Goal: Task Accomplishment & Management: Complete application form

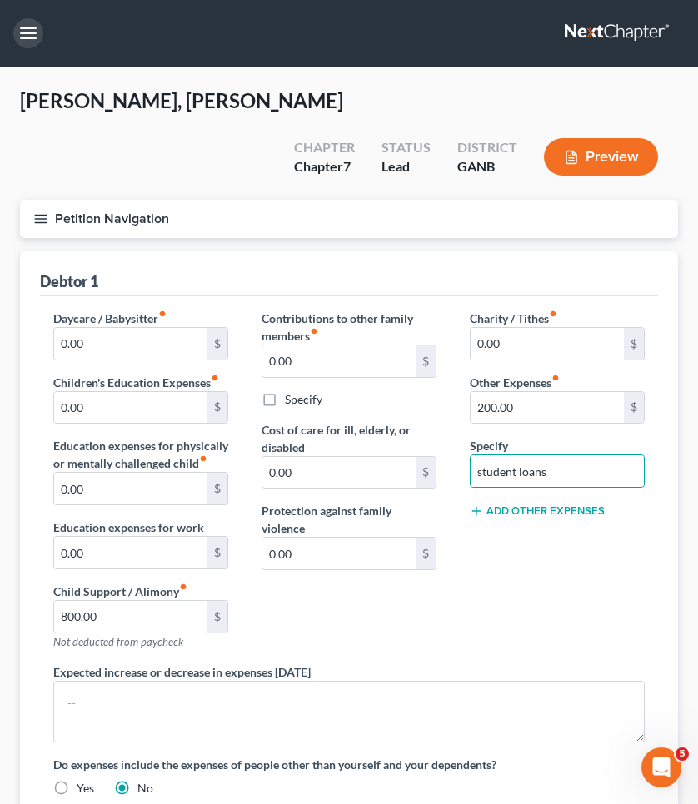
type input "student loans"
click at [41, 32] on button "button" at bounding box center [28, 33] width 30 height 30
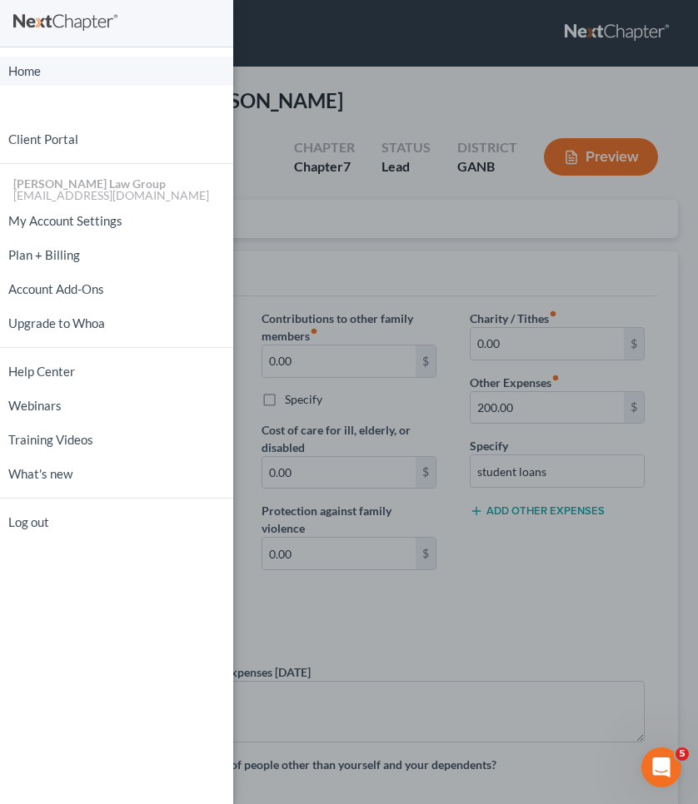
click at [52, 67] on link "Home" at bounding box center [116, 71] width 233 height 29
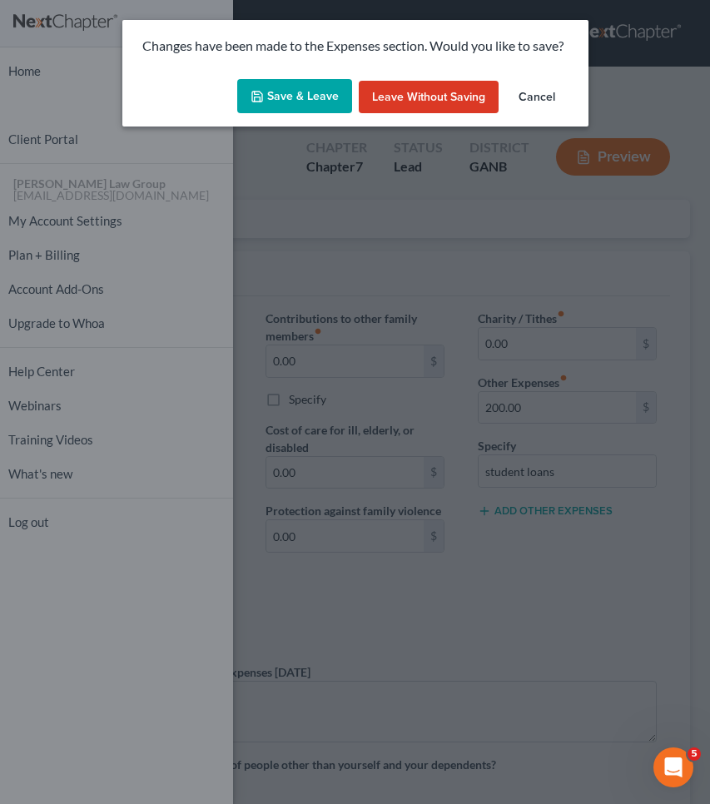
click at [291, 100] on button "Save & Leave" at bounding box center [294, 96] width 115 height 35
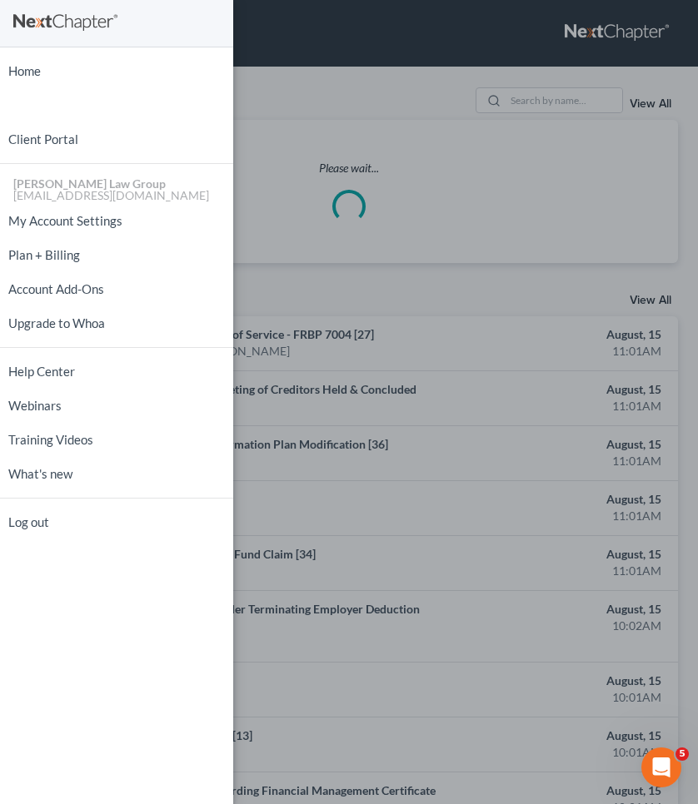
click at [291, 100] on div "Home New Case Client Portal [PERSON_NAME] Law Group [EMAIL_ADDRESS][DOMAIN_NAME…" at bounding box center [349, 402] width 698 height 804
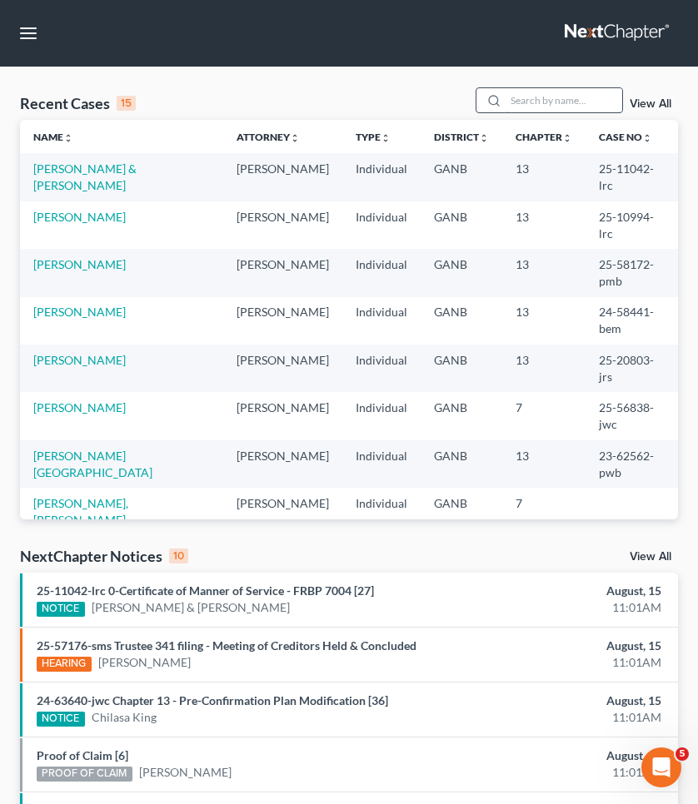
click at [572, 95] on input "search" at bounding box center [563, 100] width 117 height 24
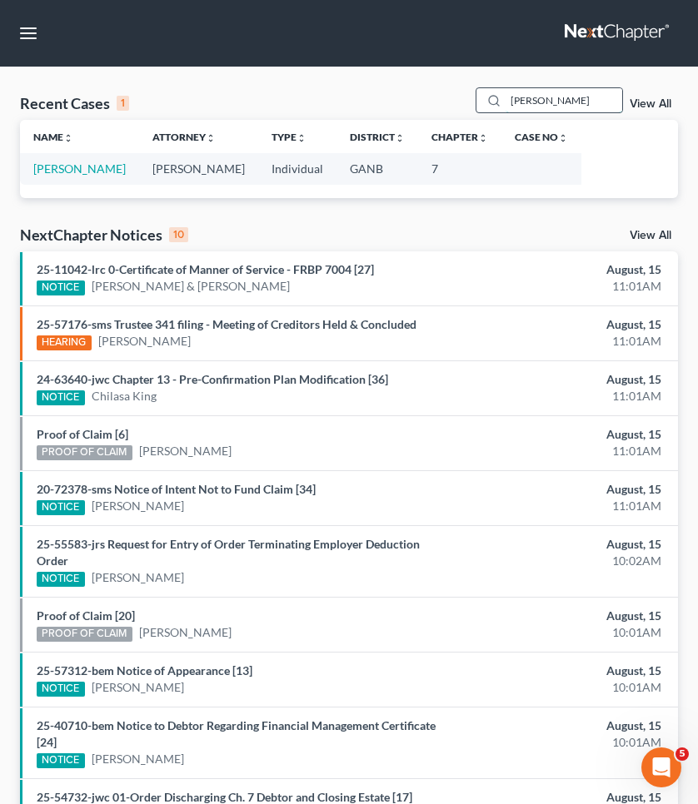
type input "[PERSON_NAME]"
drag, startPoint x: 565, startPoint y: 94, endPoint x: 100, endPoint y: 170, distance: 471.6
click at [100, 170] on link "[PERSON_NAME]" at bounding box center [79, 169] width 92 height 14
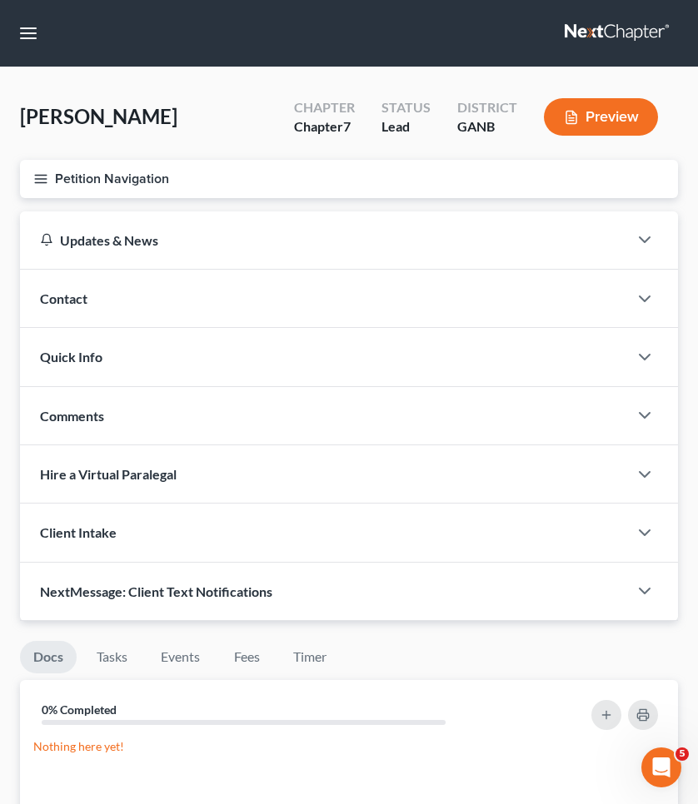
click at [100, 170] on button "Petition Navigation" at bounding box center [349, 179] width 658 height 38
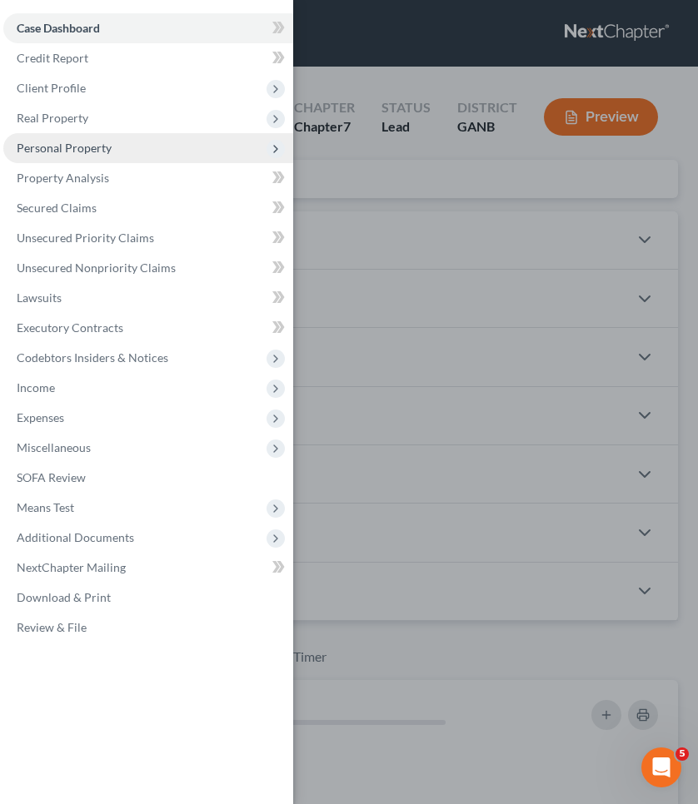
click at [117, 147] on span "Personal Property" at bounding box center [148, 148] width 290 height 30
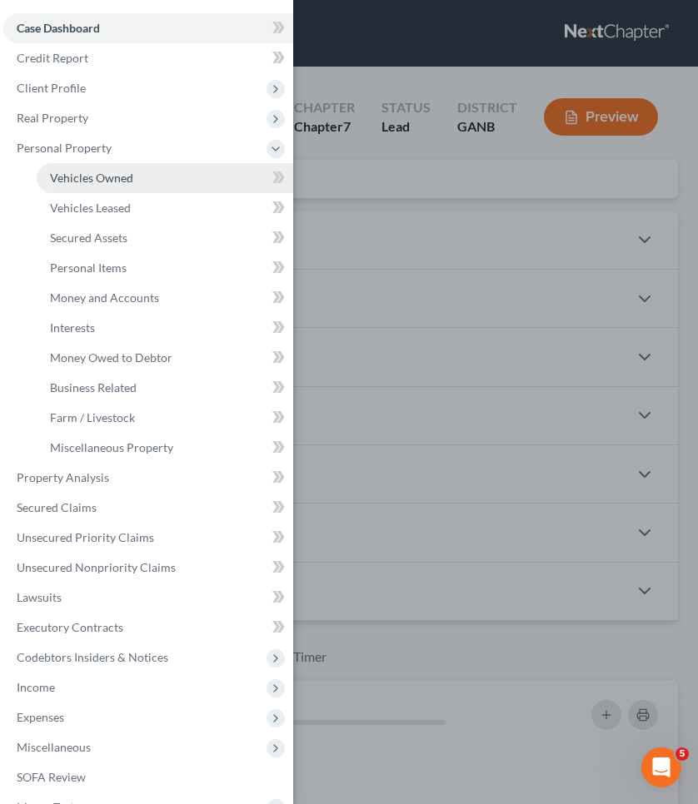
click at [121, 179] on span "Vehicles Owned" at bounding box center [91, 178] width 83 height 14
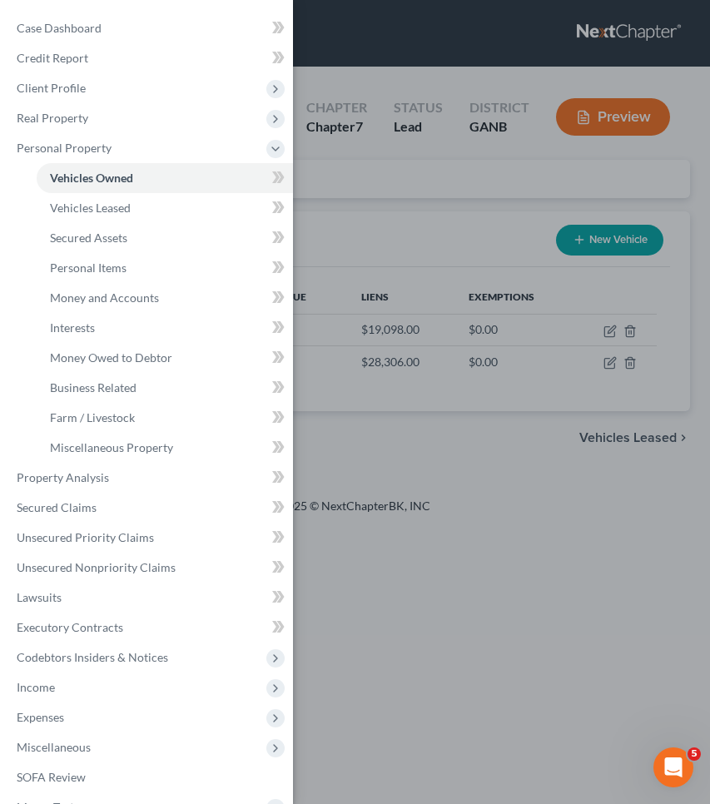
click at [356, 210] on div "Case Dashboard Payments Invoices Payments Payments Credit Report Client Profile" at bounding box center [355, 402] width 710 height 804
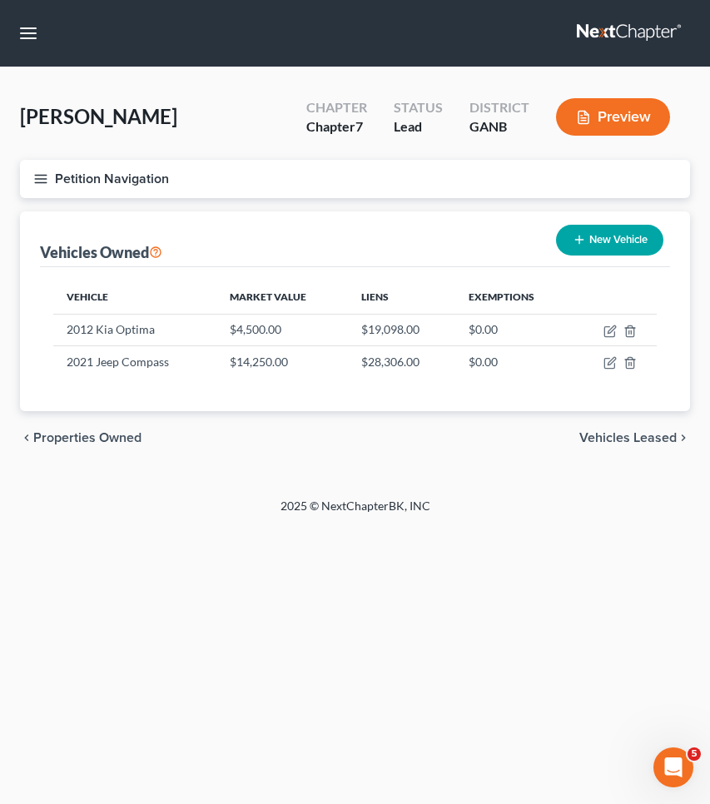
click at [104, 205] on div "Petition Navigation Case Dashboard Payments Invoices Payments Payments Credit R…" at bounding box center [355, 186] width 687 height 52
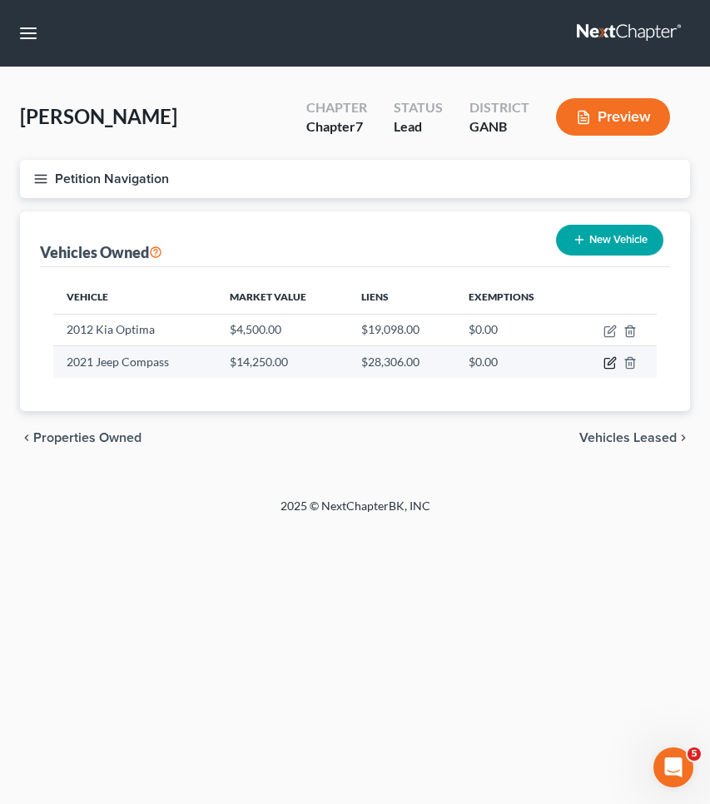
click at [605, 361] on icon "button" at bounding box center [609, 364] width 10 height 10
select select "0"
select select "5"
select select "0"
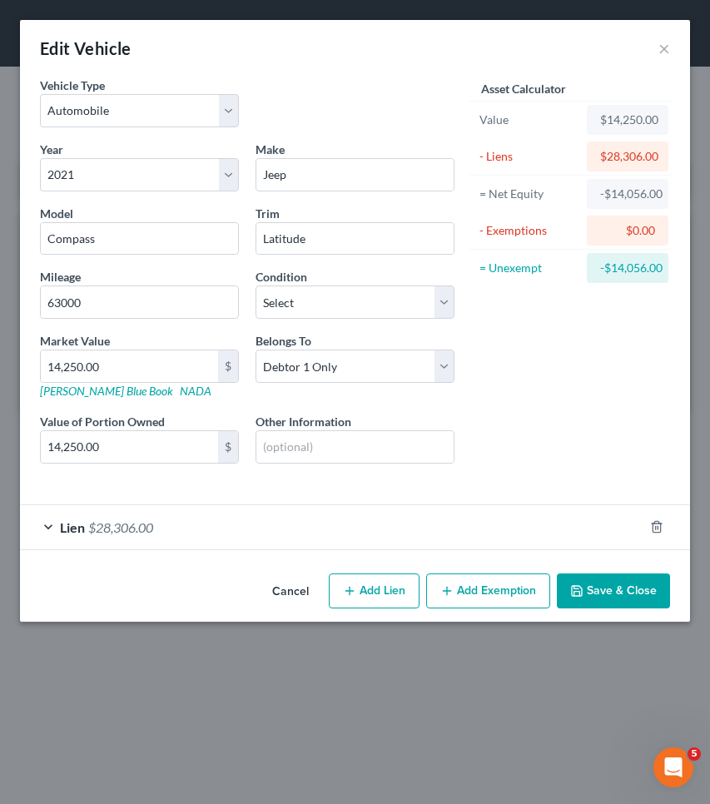
click at [244, 540] on div "Lien $28,306.00" at bounding box center [332, 527] width 624 height 44
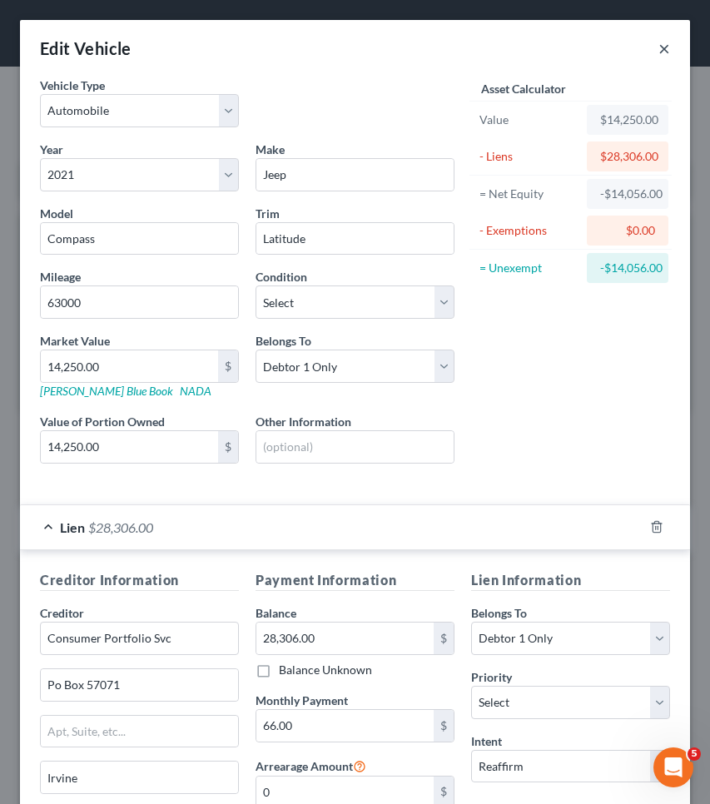
click at [659, 45] on button "×" at bounding box center [665, 48] width 12 height 20
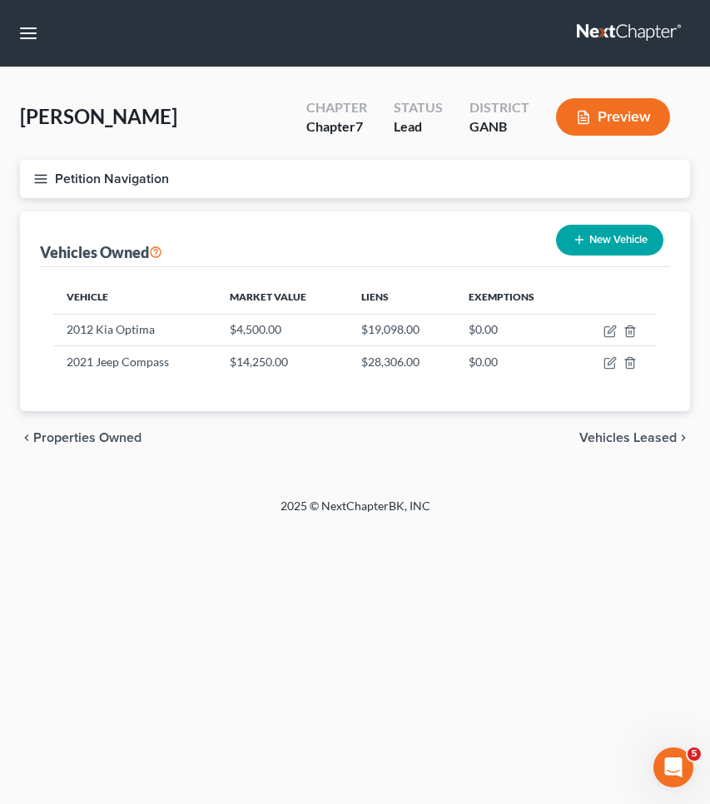
click at [145, 172] on button "Petition Navigation" at bounding box center [355, 179] width 670 height 38
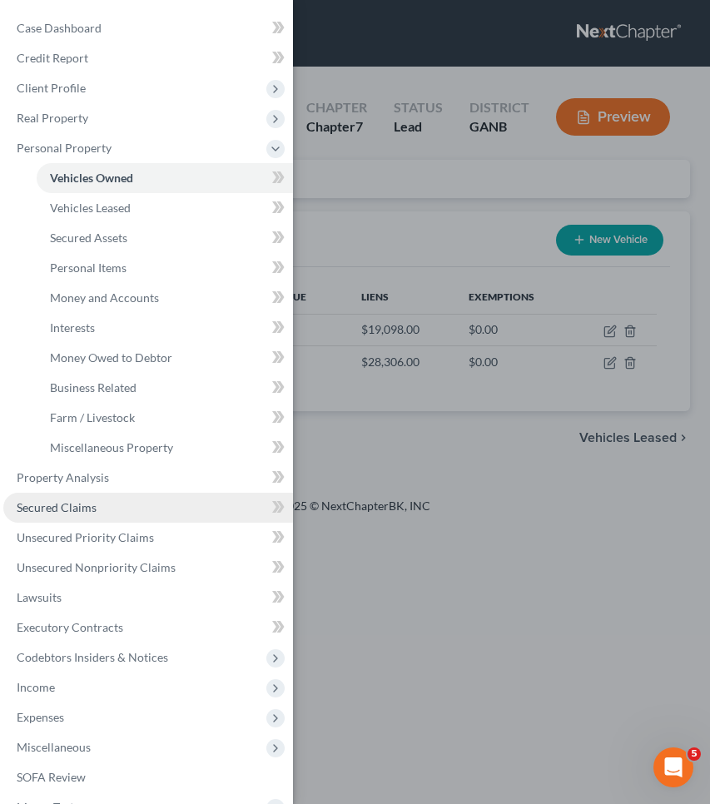
click at [85, 500] on link "Secured Claims" at bounding box center [148, 508] width 290 height 30
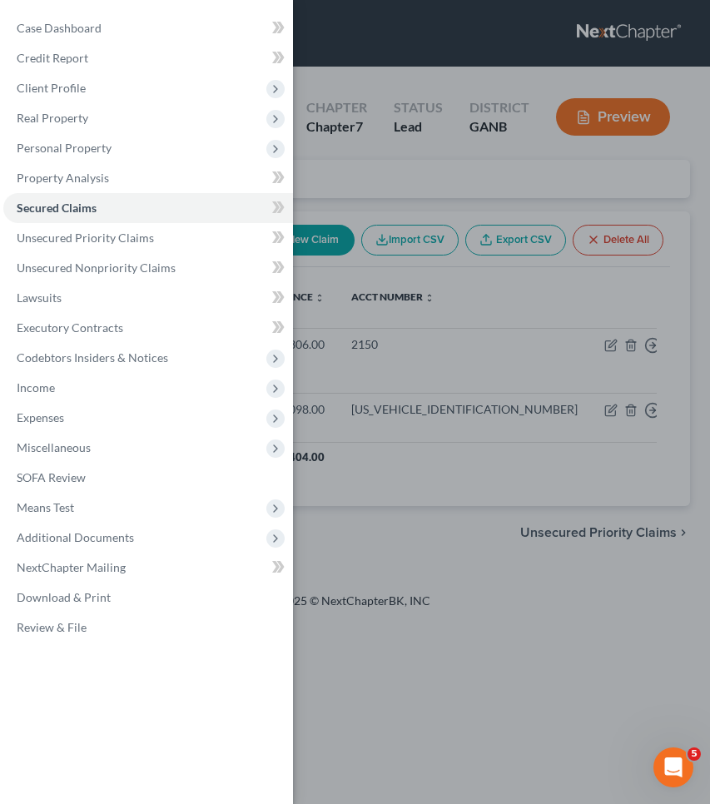
click at [424, 165] on div "Case Dashboard Payments Invoices Payments Payments Credit Report Client Profile" at bounding box center [355, 402] width 710 height 804
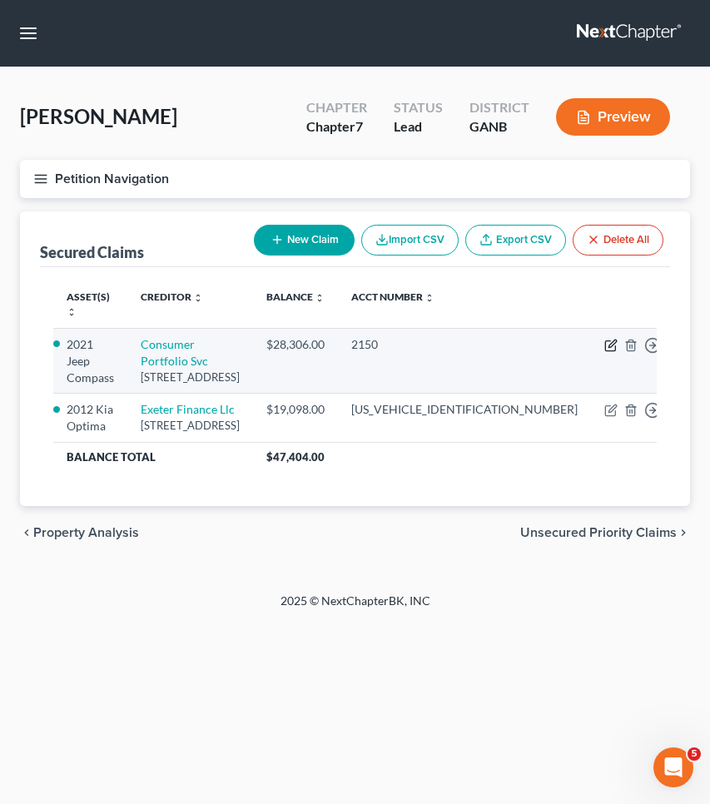
click at [604, 339] on icon "button" at bounding box center [610, 345] width 13 height 13
select select "4"
select select "3"
select select "2"
select select "0"
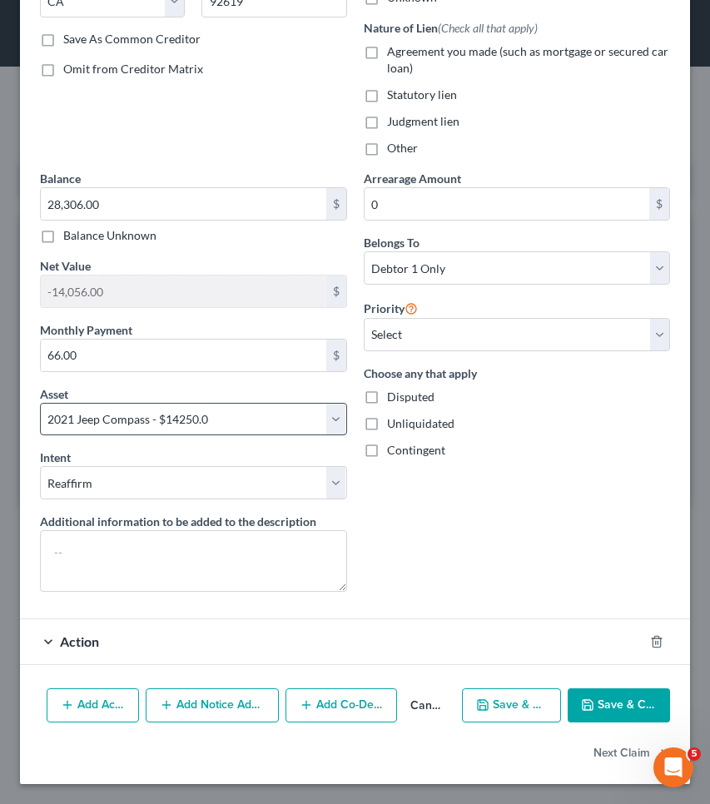
scroll to position [295, 0]
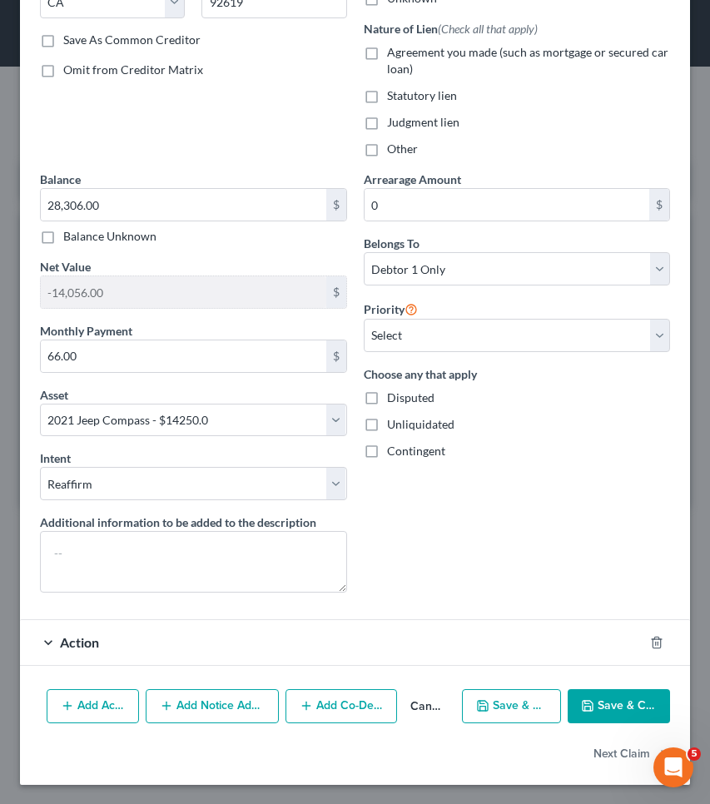
click at [87, 704] on button "Add Action" at bounding box center [93, 706] width 92 height 35
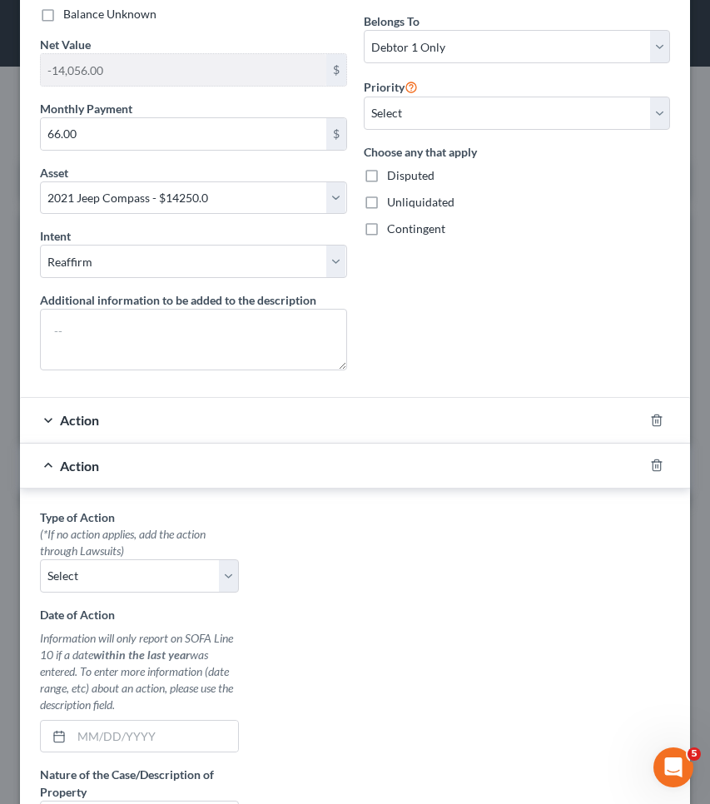
scroll to position [592, 0]
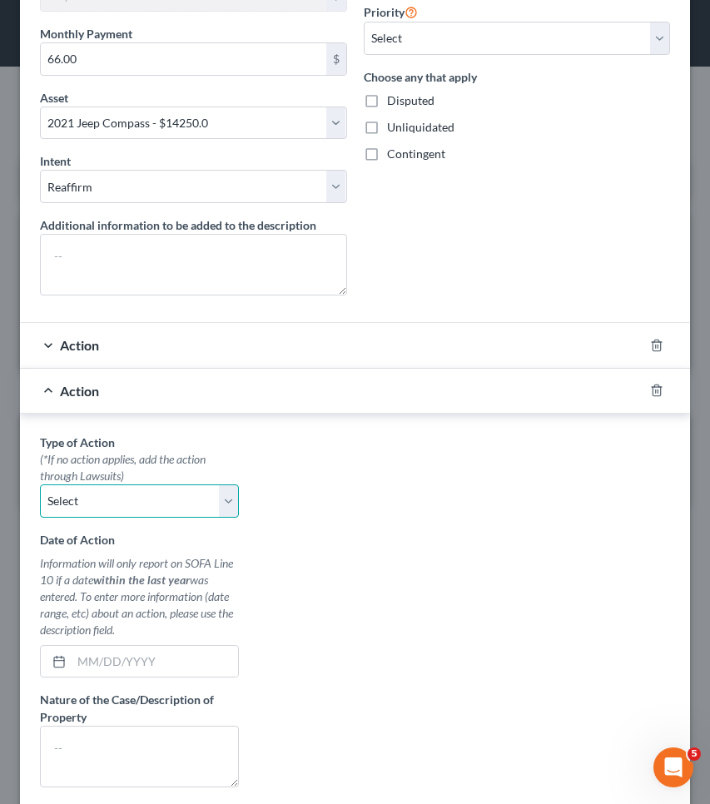
select select "0"
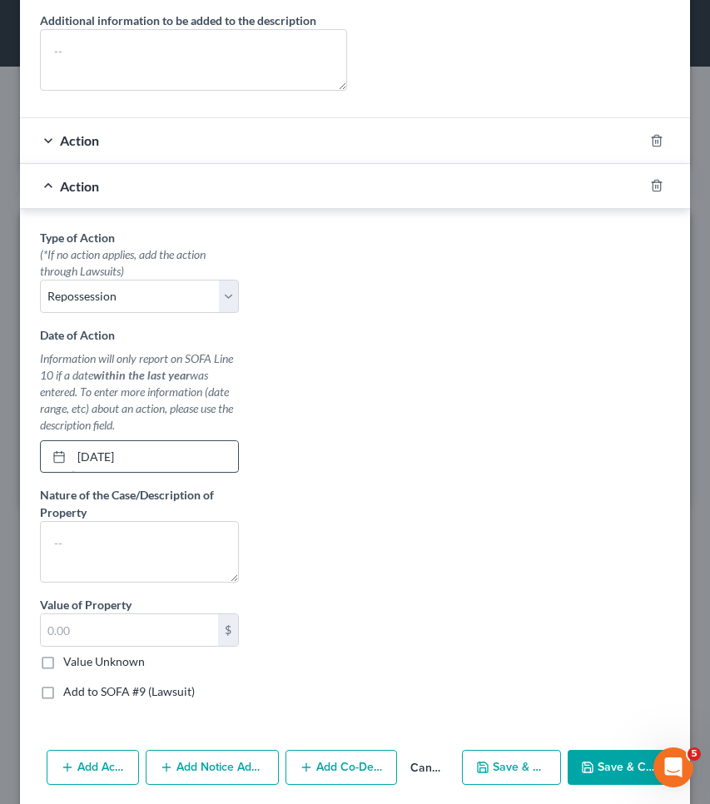
scroll to position [800, 0]
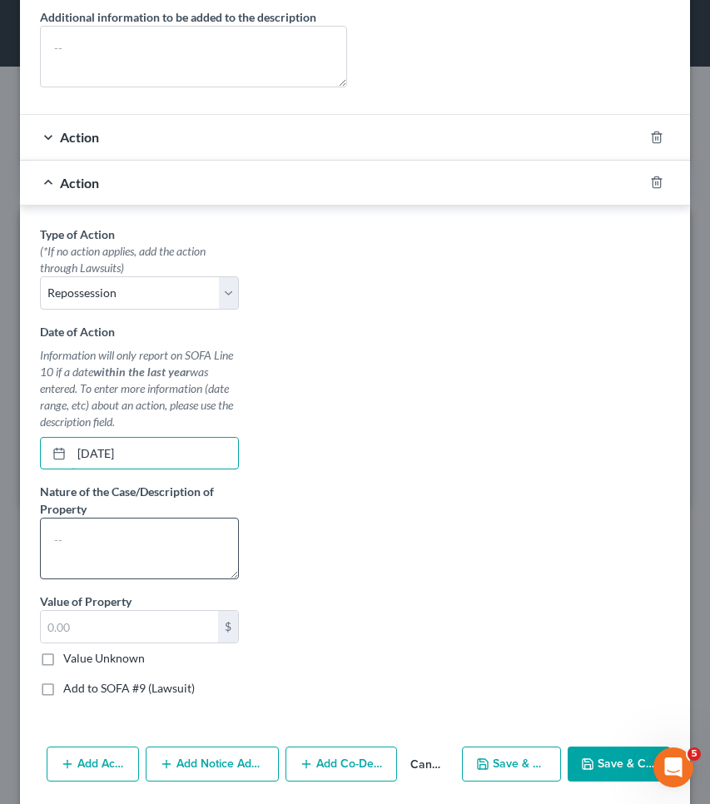
type input "[DATE]"
click at [121, 546] on textarea at bounding box center [139, 549] width 199 height 62
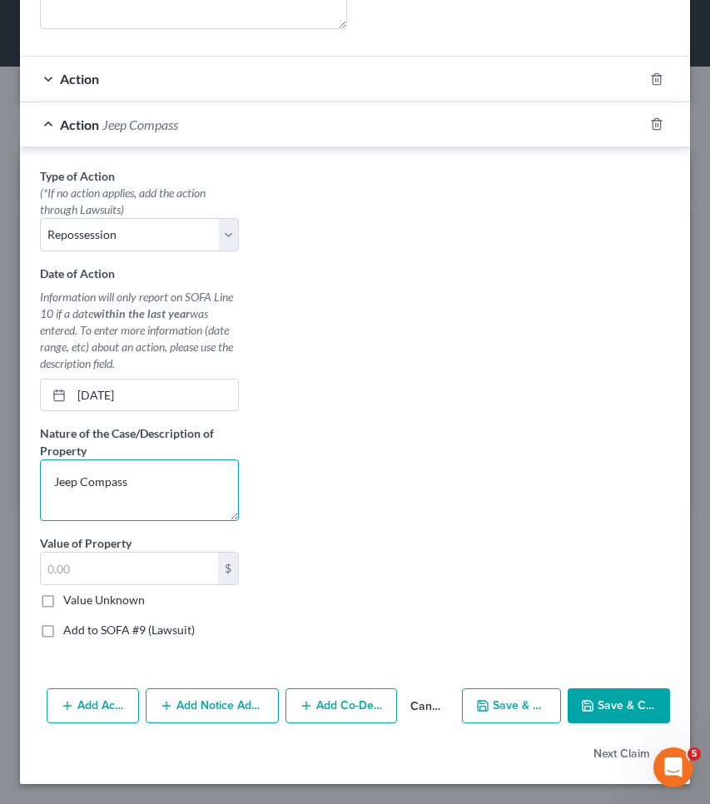
scroll to position [858, 0]
type textarea "Jeep Compass"
click at [597, 706] on button "Save & Close" at bounding box center [619, 706] width 102 height 35
select select
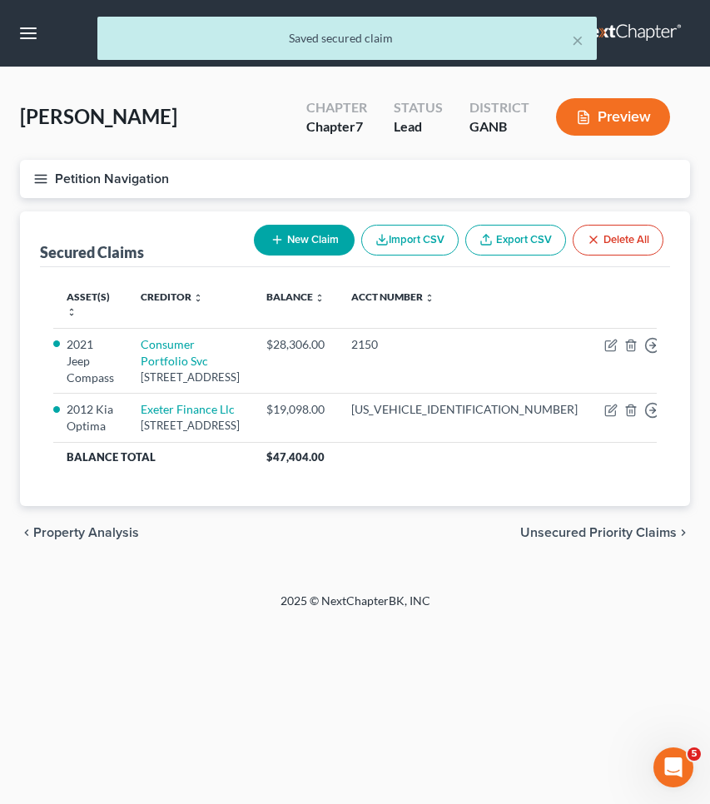
scroll to position [0, 0]
